Goal: Task Accomplishment & Management: Complete application form

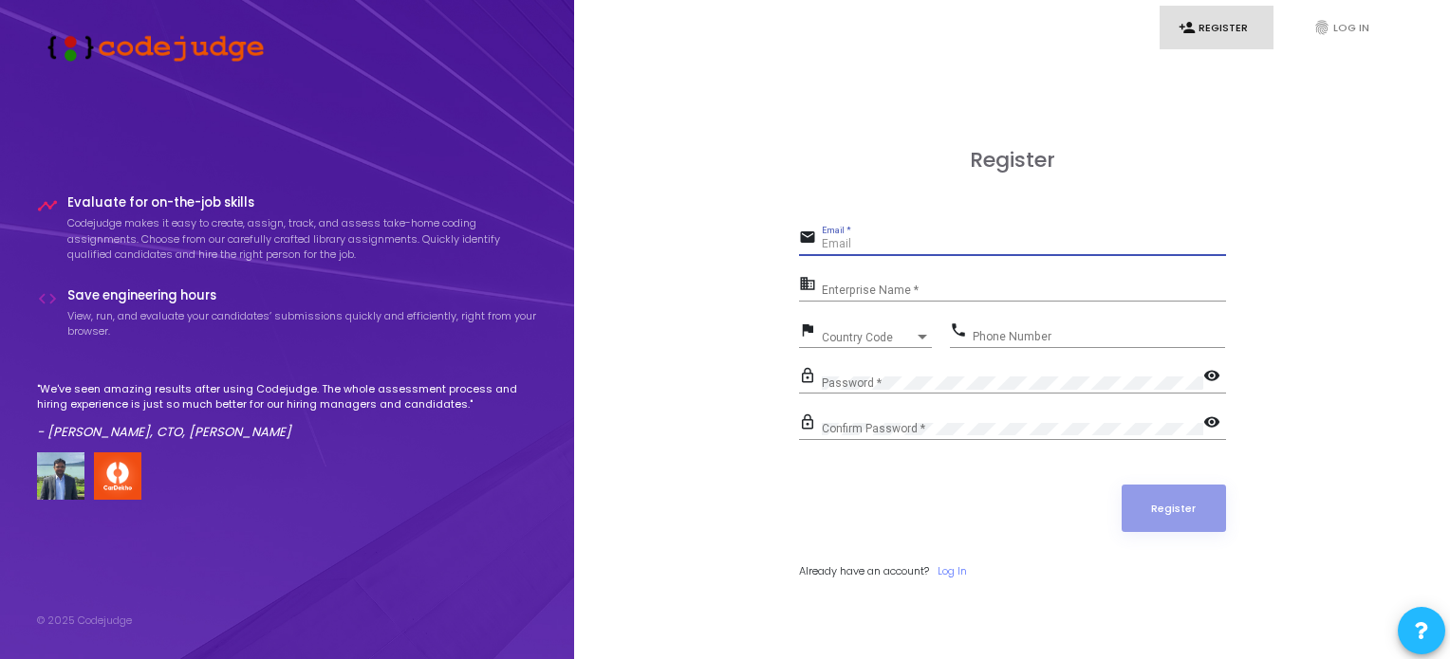
click at [855, 242] on input "Email *" at bounding box center [1024, 244] width 404 height 13
type input "[EMAIL_ADDRESS][DOMAIN_NAME]"
click at [918, 300] on div "Enterprise Name *" at bounding box center [1024, 286] width 404 height 29
click at [915, 299] on div "Enterprise Name *" at bounding box center [1024, 286] width 404 height 29
click at [1222, 28] on link "person_add Register" at bounding box center [1216, 28] width 114 height 45
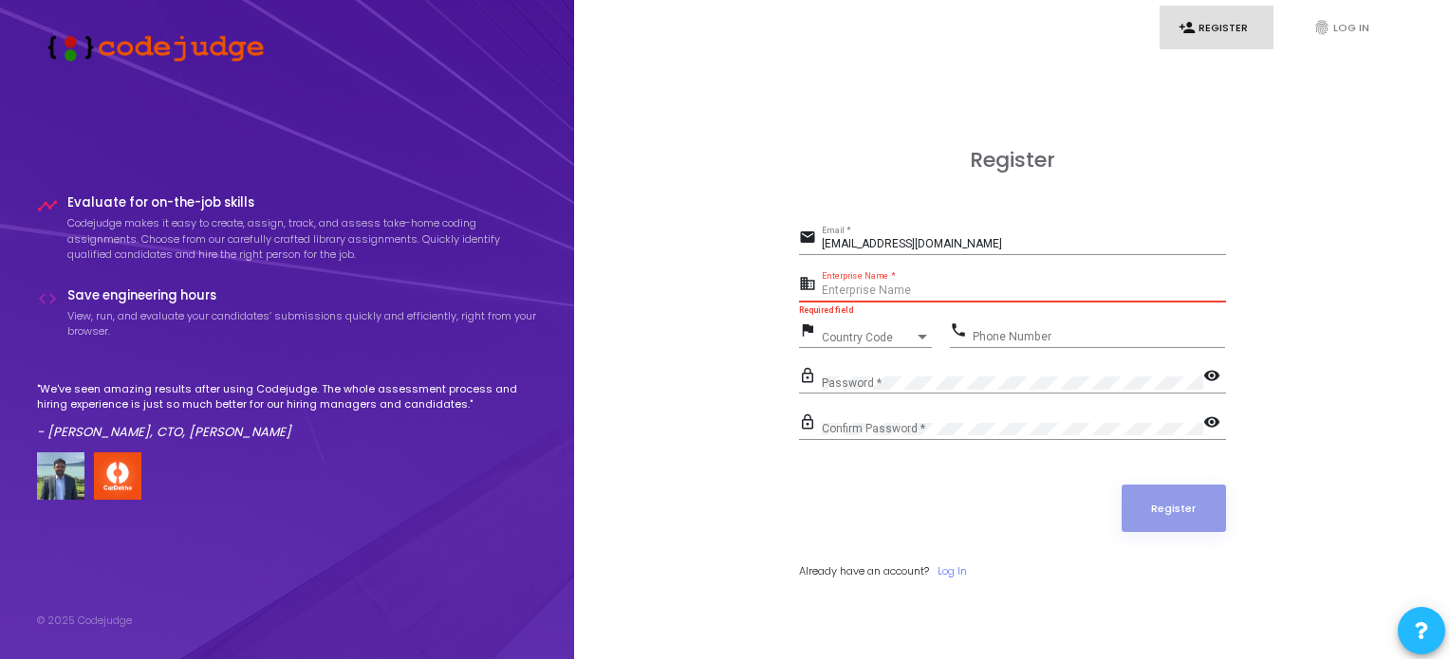
click at [880, 291] on input "Enterprise Name *" at bounding box center [1024, 291] width 404 height 13
type input "Skaud"
click at [849, 328] on div "Country Code Country Code" at bounding box center [877, 333] width 110 height 29
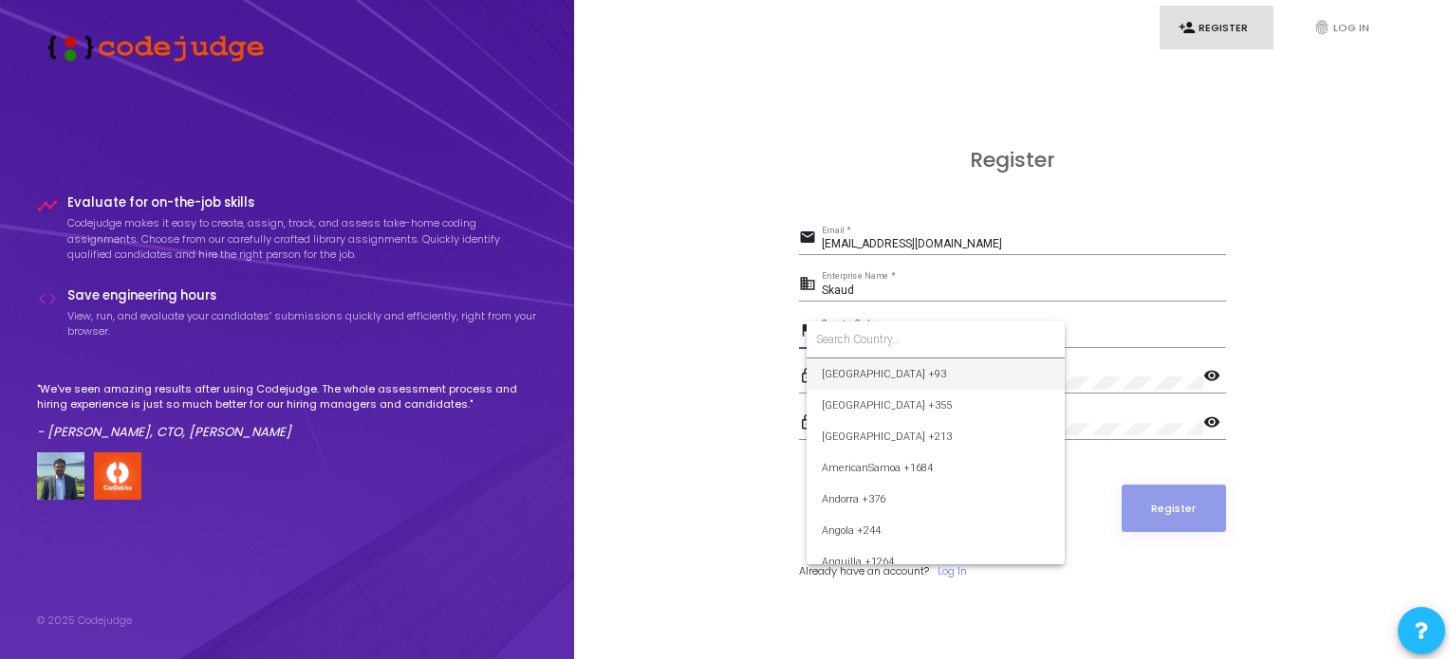
type input "+"
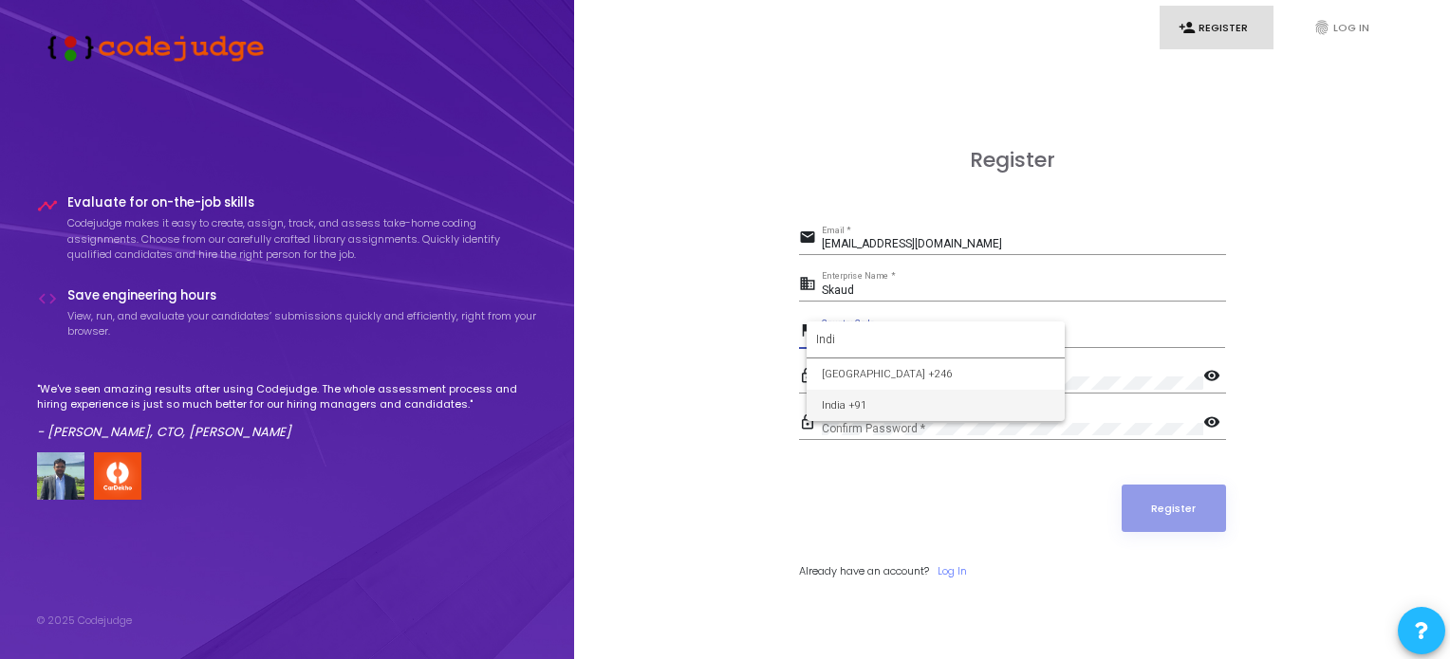
type input "Indi"
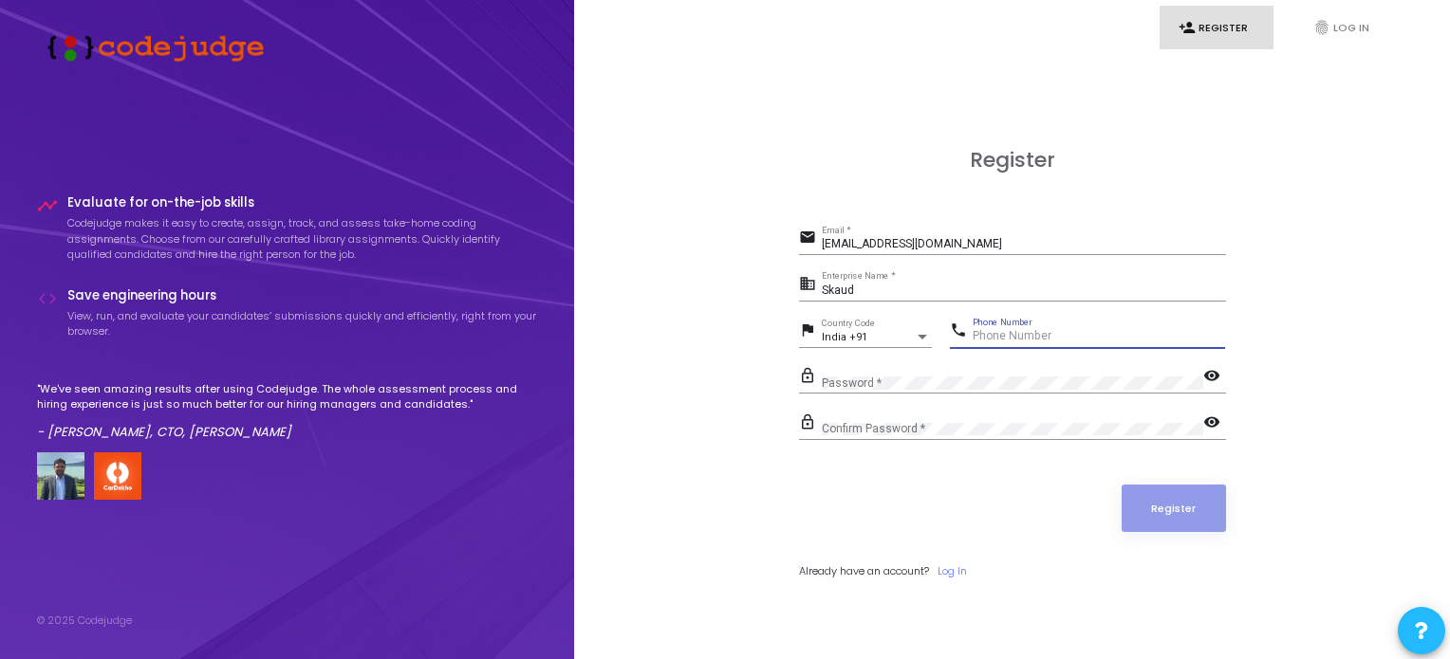
click at [994, 334] on input "Phone Number" at bounding box center [1099, 336] width 252 height 13
type input "6267364623"
drag, startPoint x: 874, startPoint y: 410, endPoint x: 859, endPoint y: 418, distance: 17.4
click at [859, 418] on div "Confirm Password *" at bounding box center [1012, 425] width 381 height 29
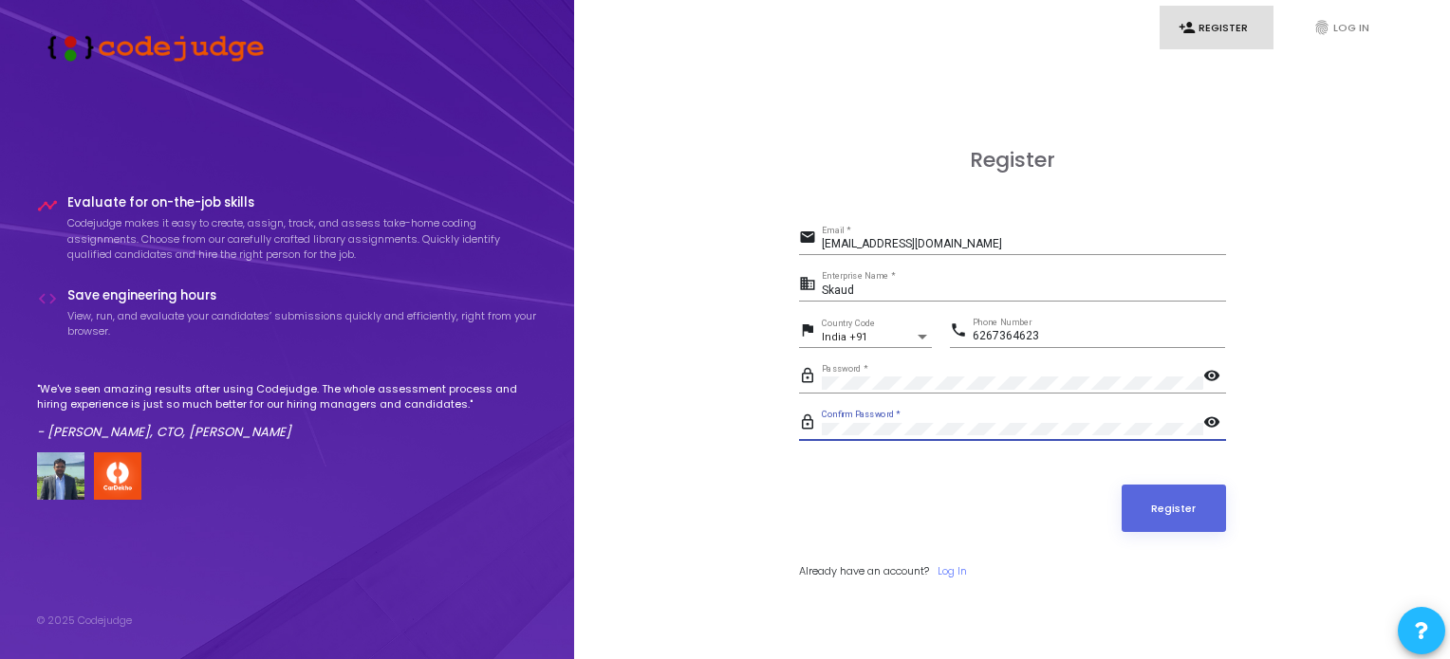
click at [1121, 485] on button "Register" at bounding box center [1173, 508] width 104 height 47
click at [908, 291] on input "Skaud" at bounding box center [1024, 291] width 404 height 13
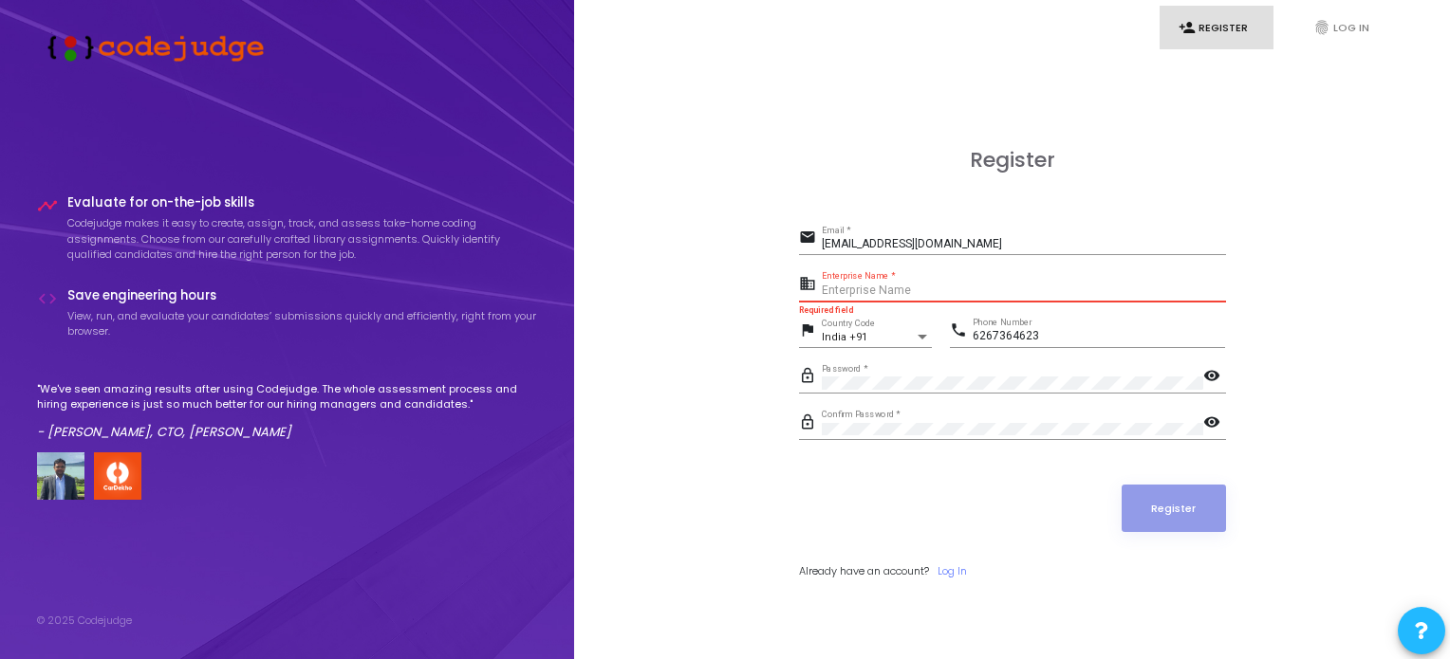
click at [987, 292] on input "Enterprise Name *" at bounding box center [1024, 291] width 404 height 13
click at [884, 294] on input "Enterprise Name *" at bounding box center [1024, 291] width 404 height 13
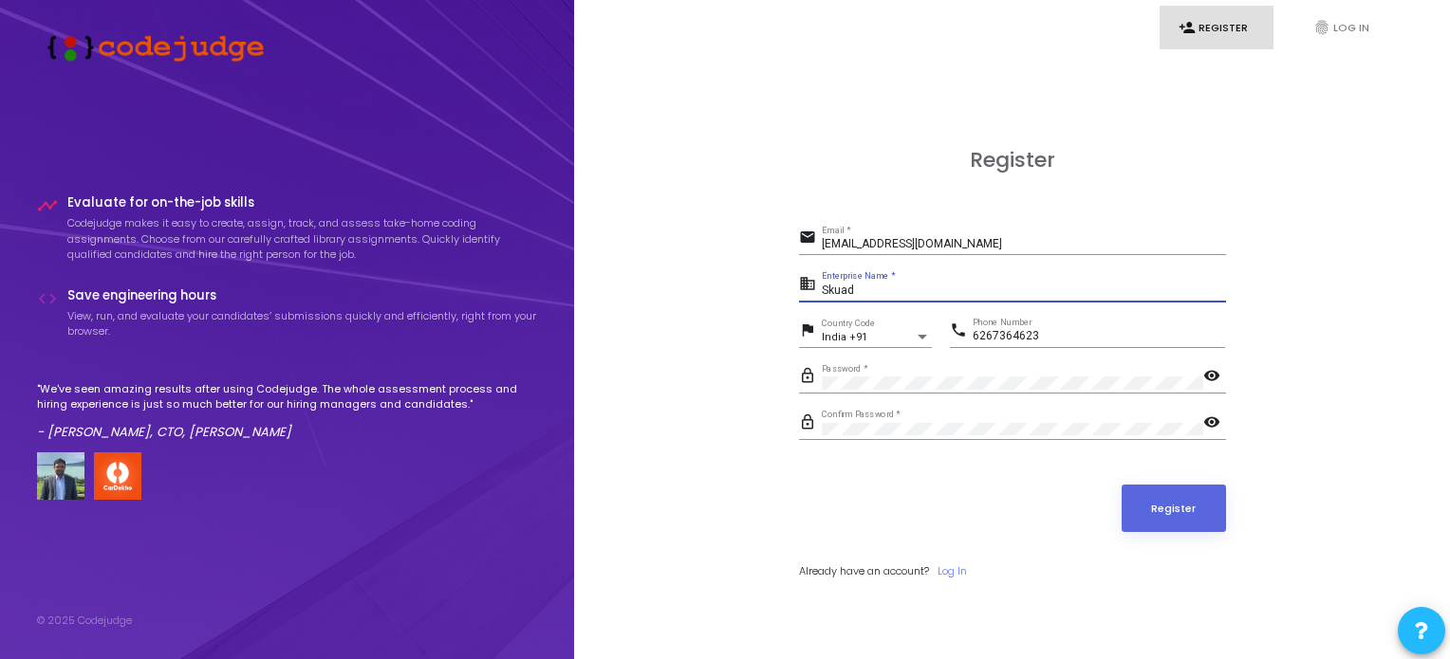
type input "Skuad"
click at [1121, 485] on button "Register" at bounding box center [1173, 508] width 104 height 47
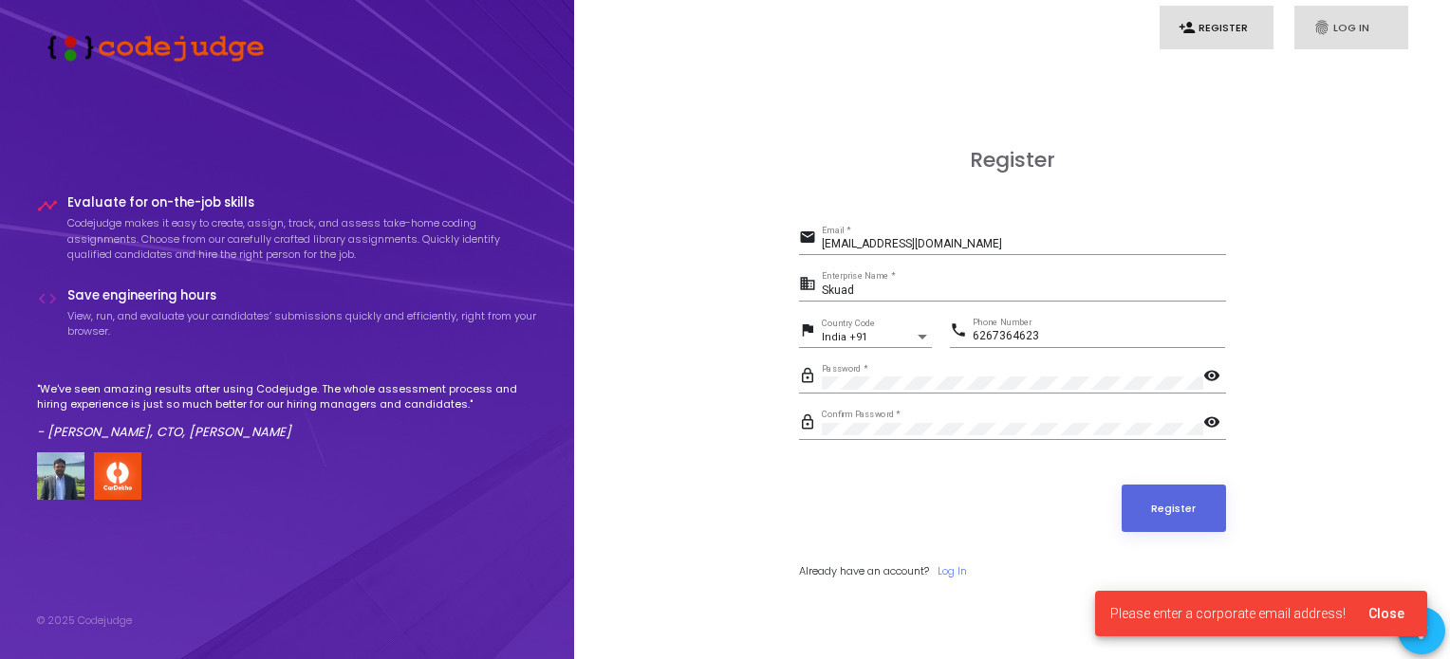
click at [1316, 32] on icon "fingerprint" at bounding box center [1321, 27] width 17 height 17
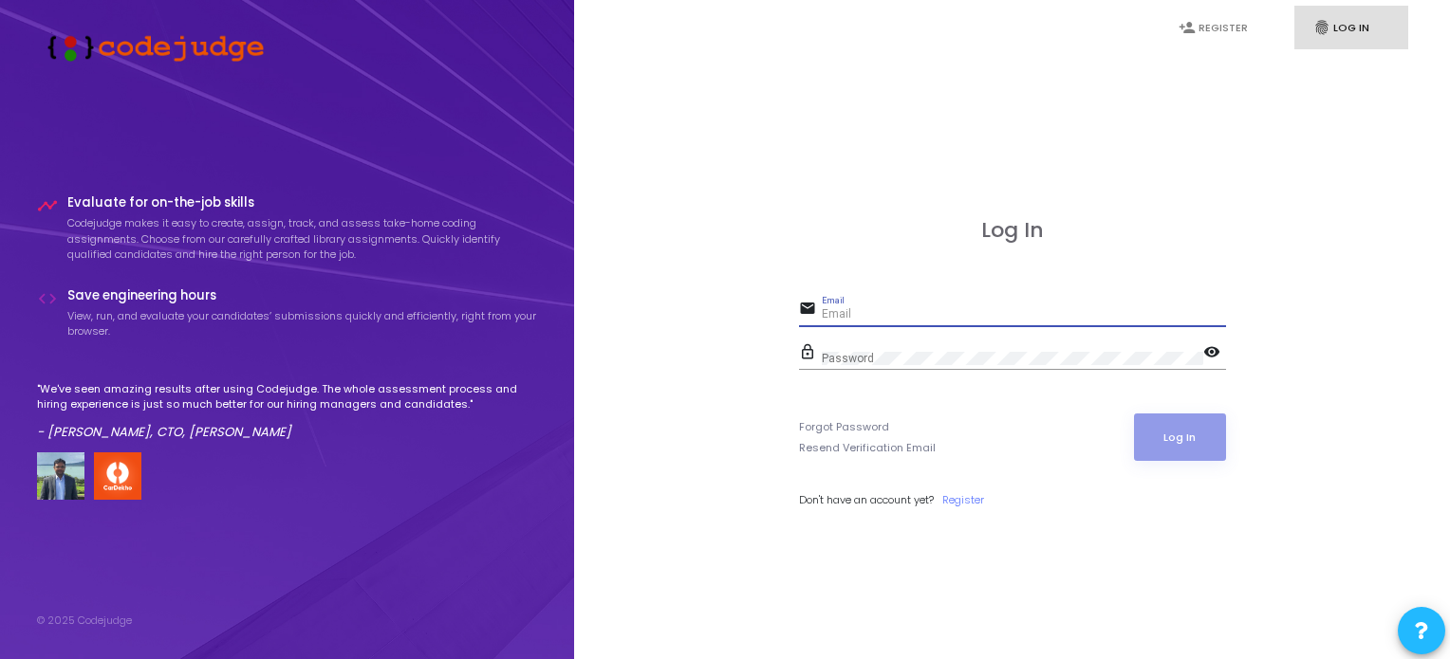
click at [859, 319] on input "Email" at bounding box center [1024, 314] width 404 height 13
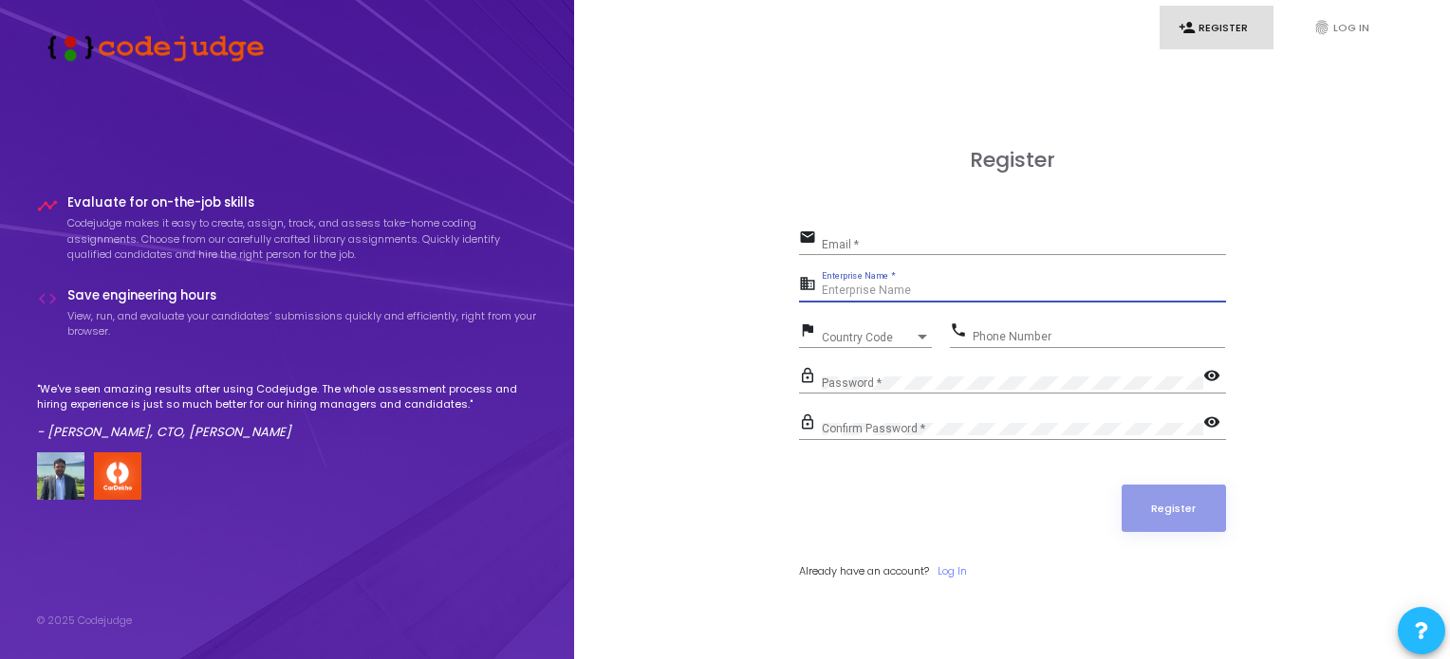
click at [839, 297] on input "Enterprise Name *" at bounding box center [1024, 291] width 404 height 13
click at [875, 234] on div "Email *" at bounding box center [1024, 240] width 404 height 29
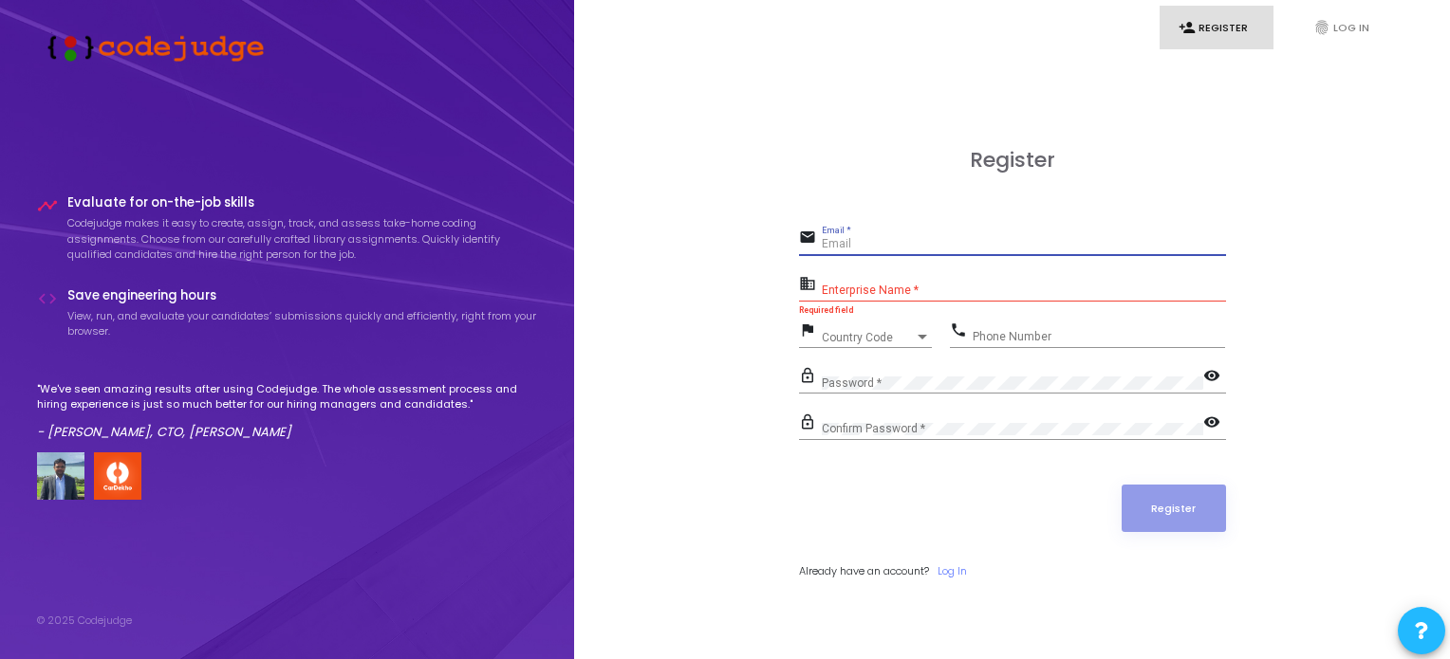
click at [856, 249] on input "Email *" at bounding box center [1024, 244] width 404 height 13
type input "[EMAIL_ADDRESS][DOMAIN_NAME]"
click at [897, 287] on input "Enterprise Name *" at bounding box center [1024, 291] width 404 height 13
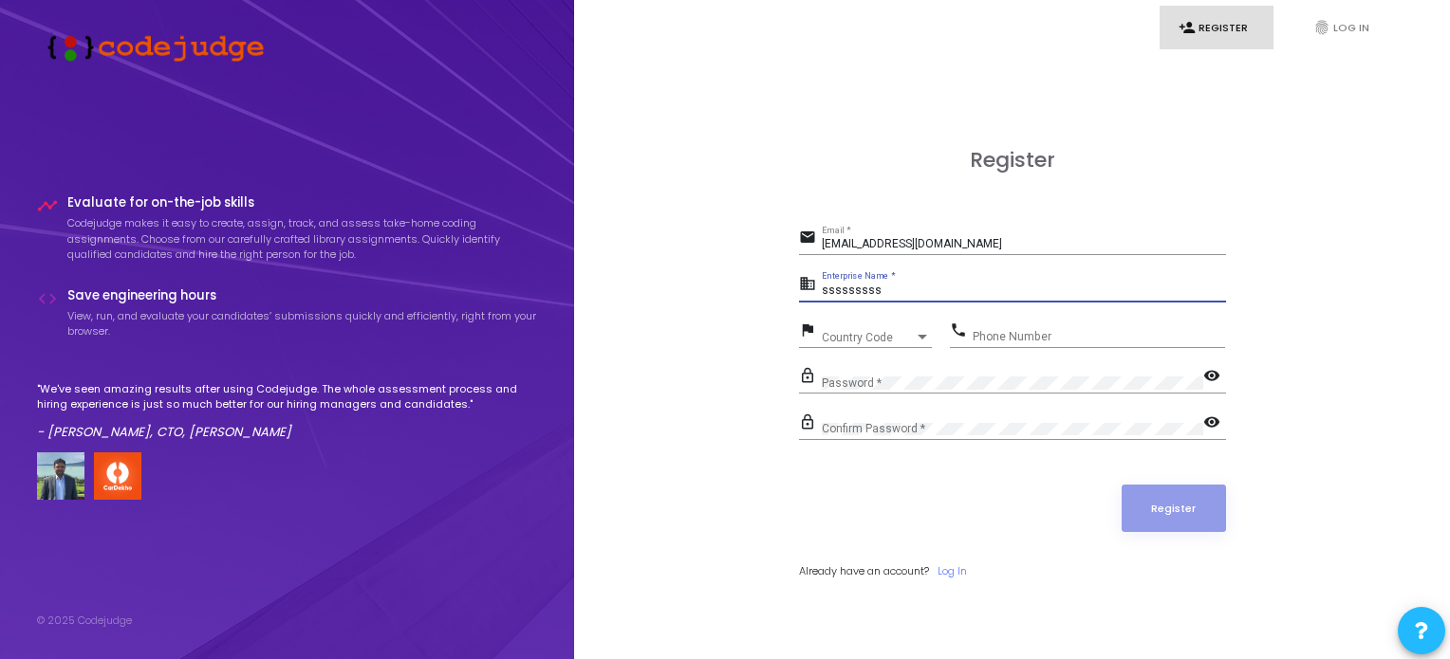
type input "sssssssss"
